Goal: Find contact information: Find contact information

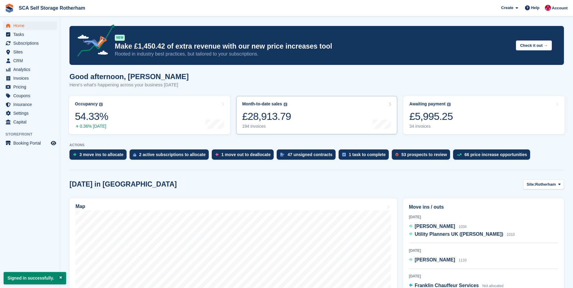
scroll to position [30, 0]
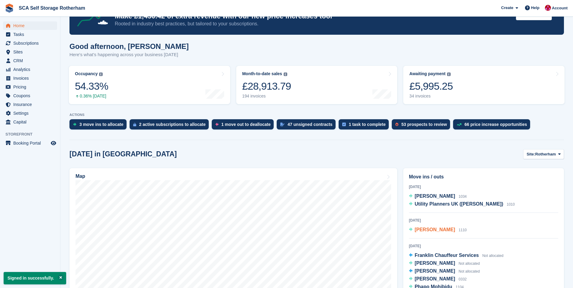
click at [432, 231] on span "[PERSON_NAME]" at bounding box center [435, 229] width 41 height 5
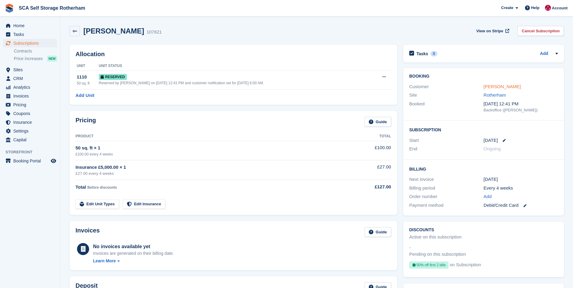
click at [511, 86] on link "[PERSON_NAME]" at bounding box center [502, 86] width 37 height 5
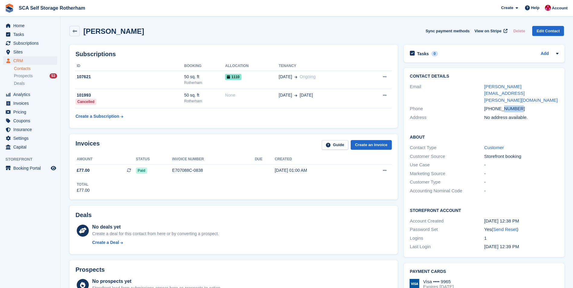
drag, startPoint x: 517, startPoint y: 103, endPoint x: 502, endPoint y: 104, distance: 14.2
click at [502, 106] on div "[PHONE_NUMBER]" at bounding box center [522, 109] width 74 height 7
drag, startPoint x: 502, startPoint y: 104, endPoint x: 507, endPoint y: 103, distance: 4.2
copy div "907250"
drag, startPoint x: 111, startPoint y: 30, endPoint x: 83, endPoint y: 30, distance: 27.8
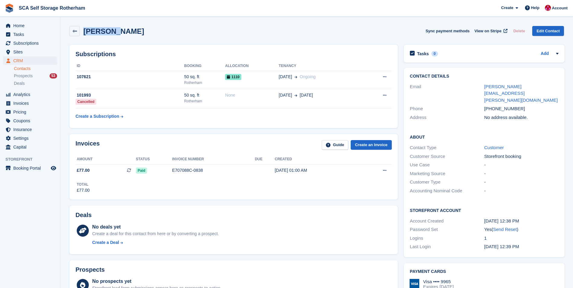
click at [83, 30] on div "[PERSON_NAME]" at bounding box center [112, 31] width 64 height 8
copy h2 "[PERSON_NAME]"
drag, startPoint x: 554, startPoint y: 15, endPoint x: 553, endPoint y: 10, distance: 5.1
click at [553, 10] on span "Account" at bounding box center [560, 8] width 16 height 6
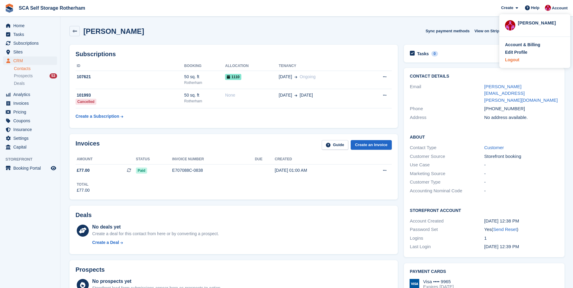
click at [519, 62] on div "Logout" at bounding box center [512, 60] width 14 height 6
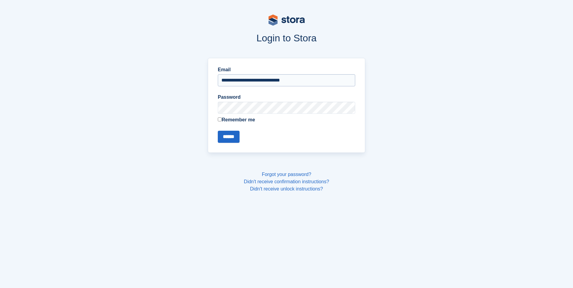
click at [252, 82] on input "**********" at bounding box center [287, 80] width 138 height 12
type input "**********"
click at [236, 137] on input "******" at bounding box center [229, 137] width 22 height 12
